Goal: Navigation & Orientation: Find specific page/section

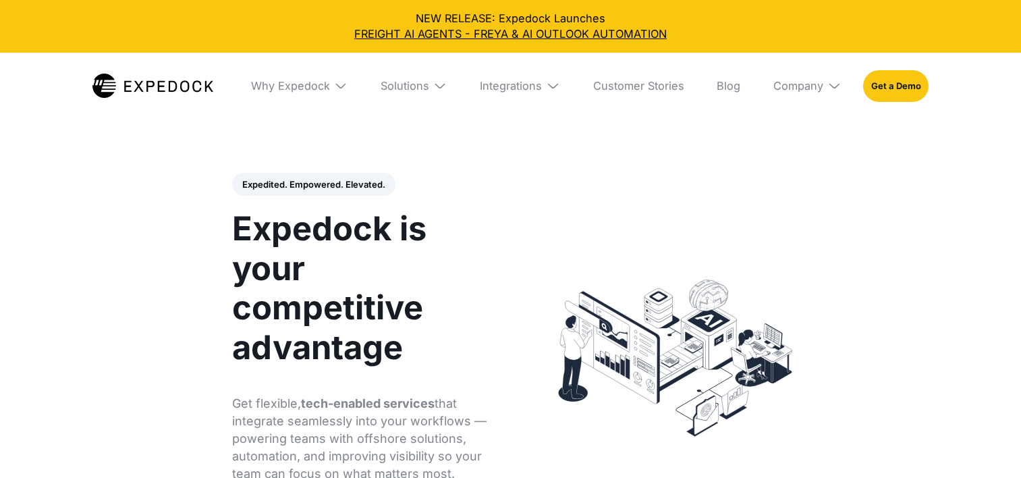
select select
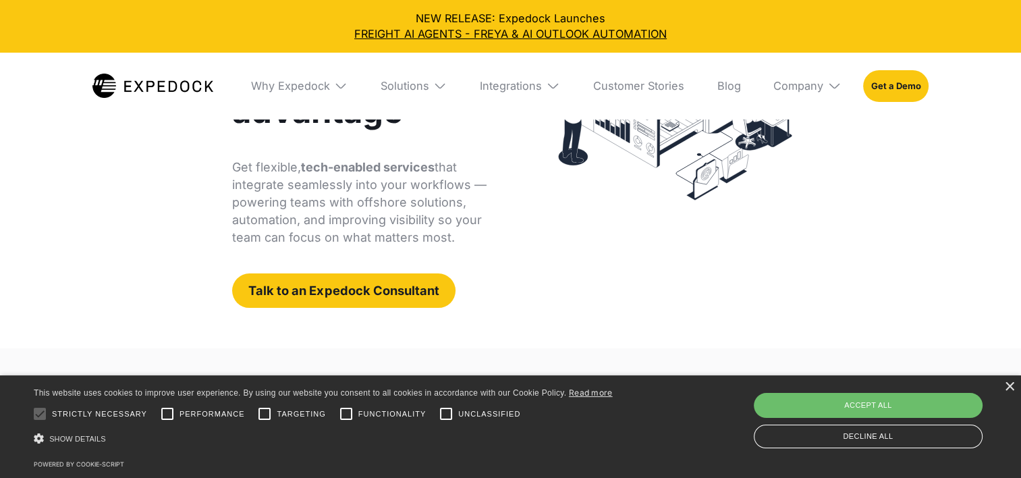
scroll to position [237, 0]
click at [1010, 385] on div "×" at bounding box center [1009, 387] width 10 height 10
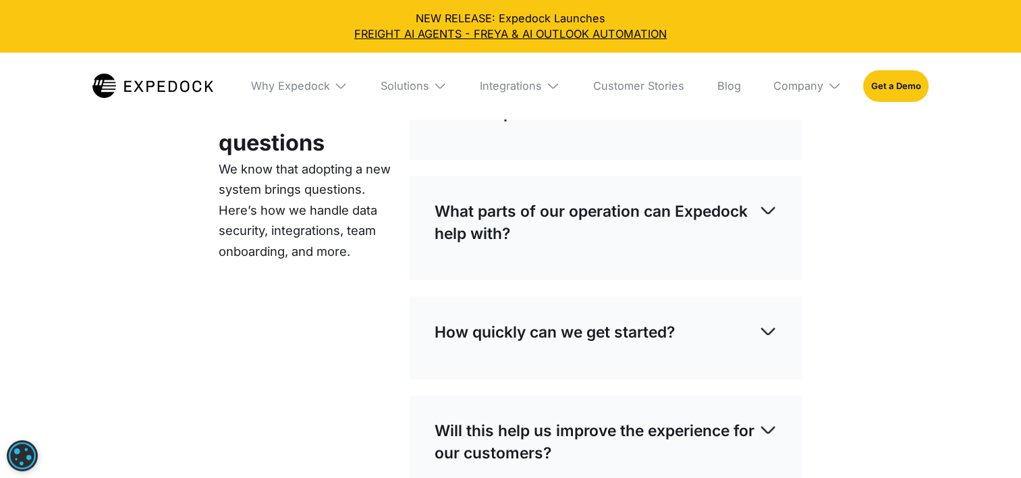
scroll to position [3871, 0]
click at [807, 86] on div "Company" at bounding box center [798, 85] width 50 height 13
click at [799, 132] on link "About Us" at bounding box center [807, 137] width 90 height 36
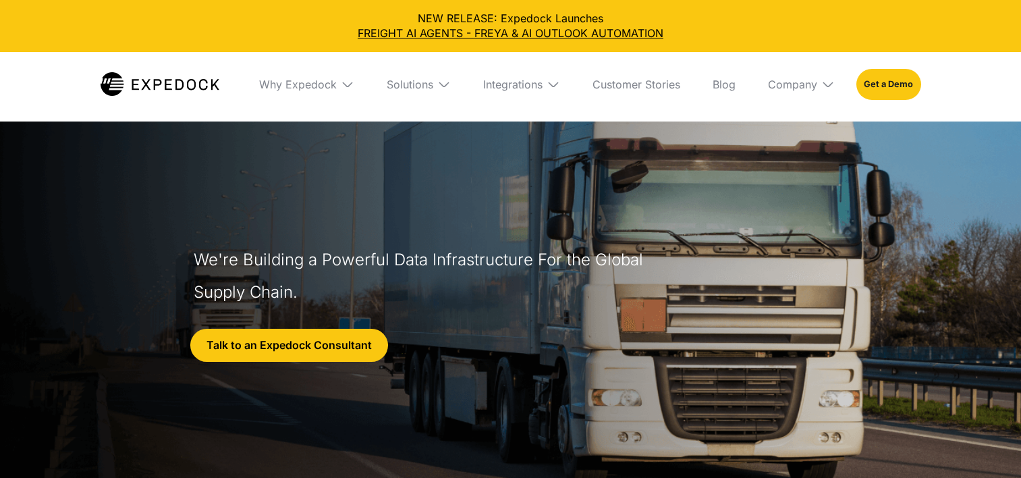
select select
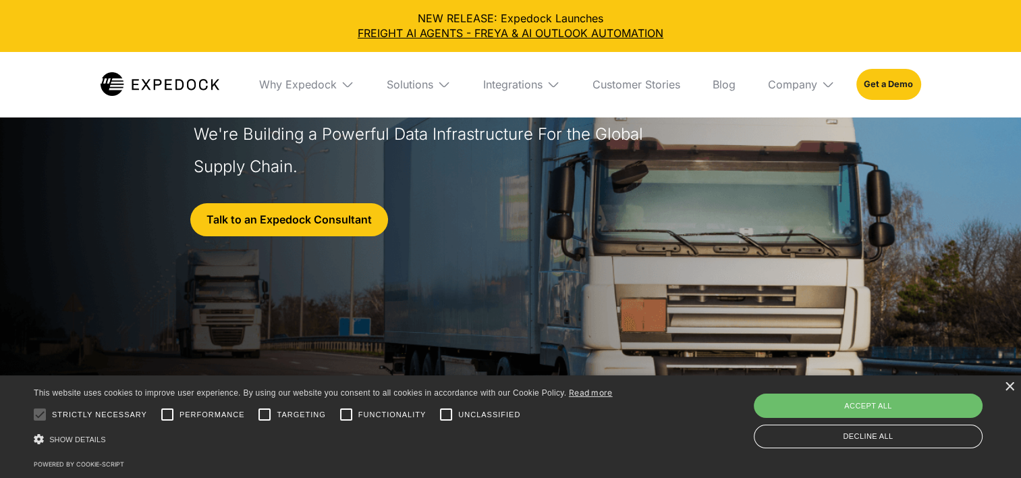
scroll to position [132, 0]
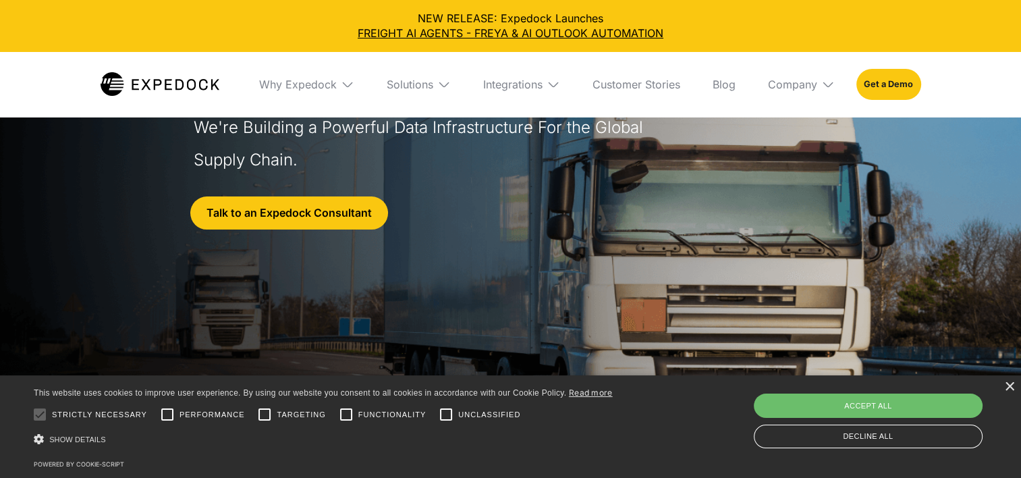
click at [836, 418] on div "Save & Close Accept all Decline all" at bounding box center [868, 420] width 238 height 61
click at [839, 409] on div "Accept all" at bounding box center [867, 405] width 229 height 24
checkbox input "true"
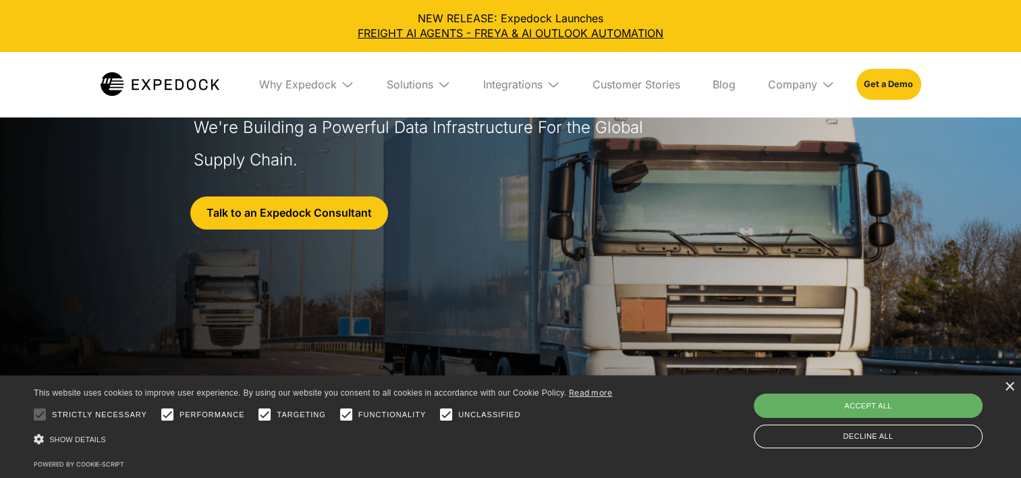
checkbox input "true"
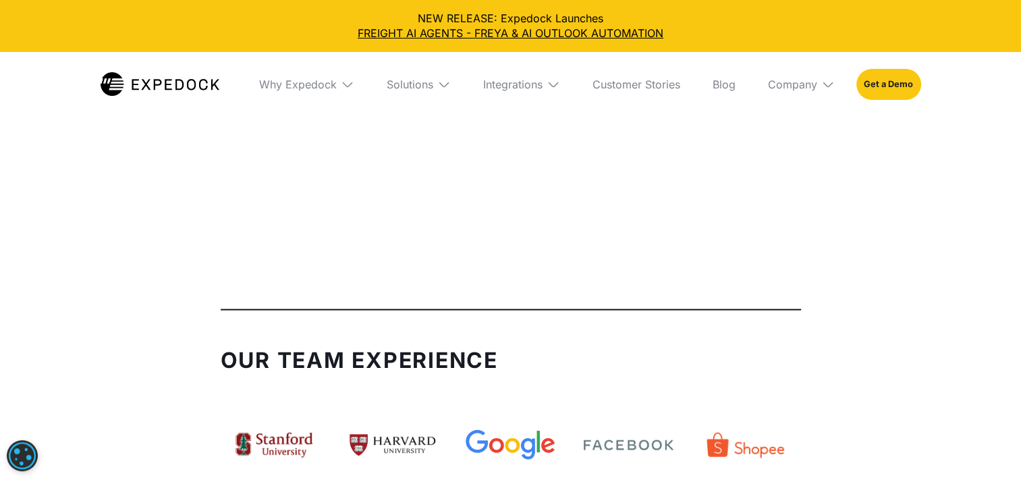
scroll to position [2980, 0]
